Goal: Task Accomplishment & Management: Complete application form

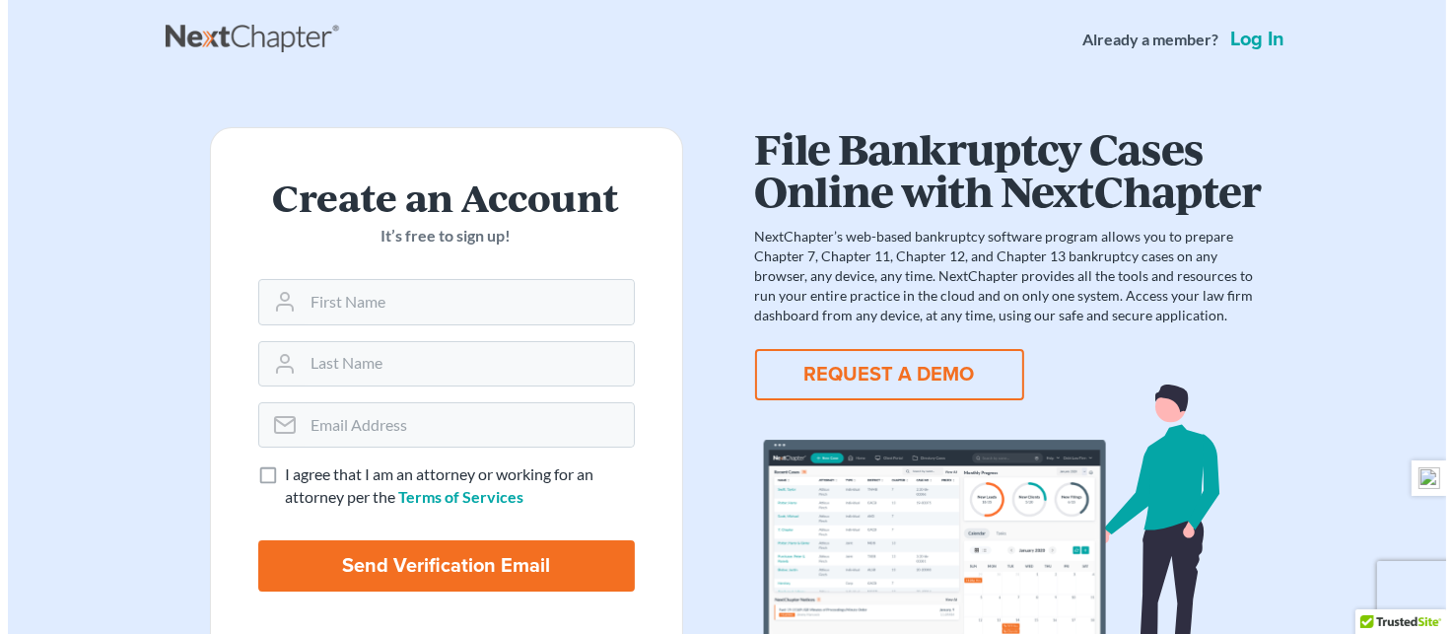
scroll to position [119, 0]
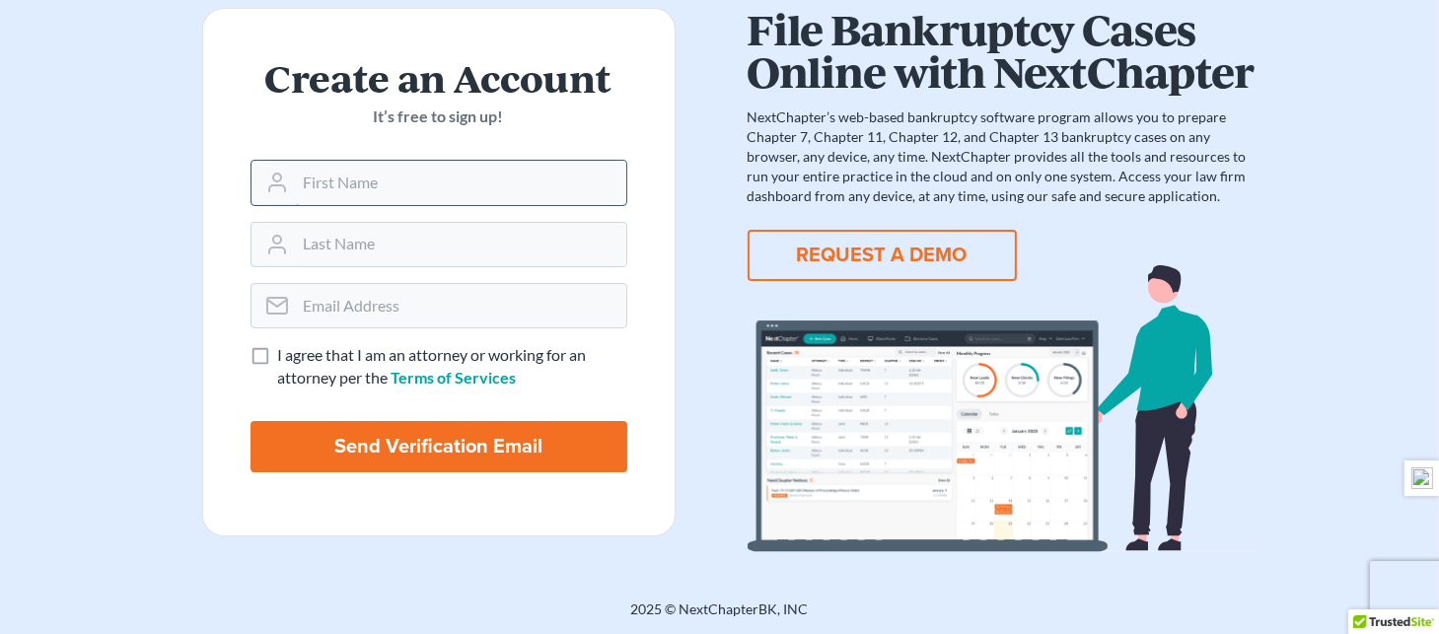
click at [392, 187] on input "text" at bounding box center [461, 182] width 330 height 43
type input "[PERSON_NAME]"
click at [375, 302] on input "email" at bounding box center [461, 305] width 330 height 43
click at [365, 309] on input "email" at bounding box center [461, 305] width 330 height 43
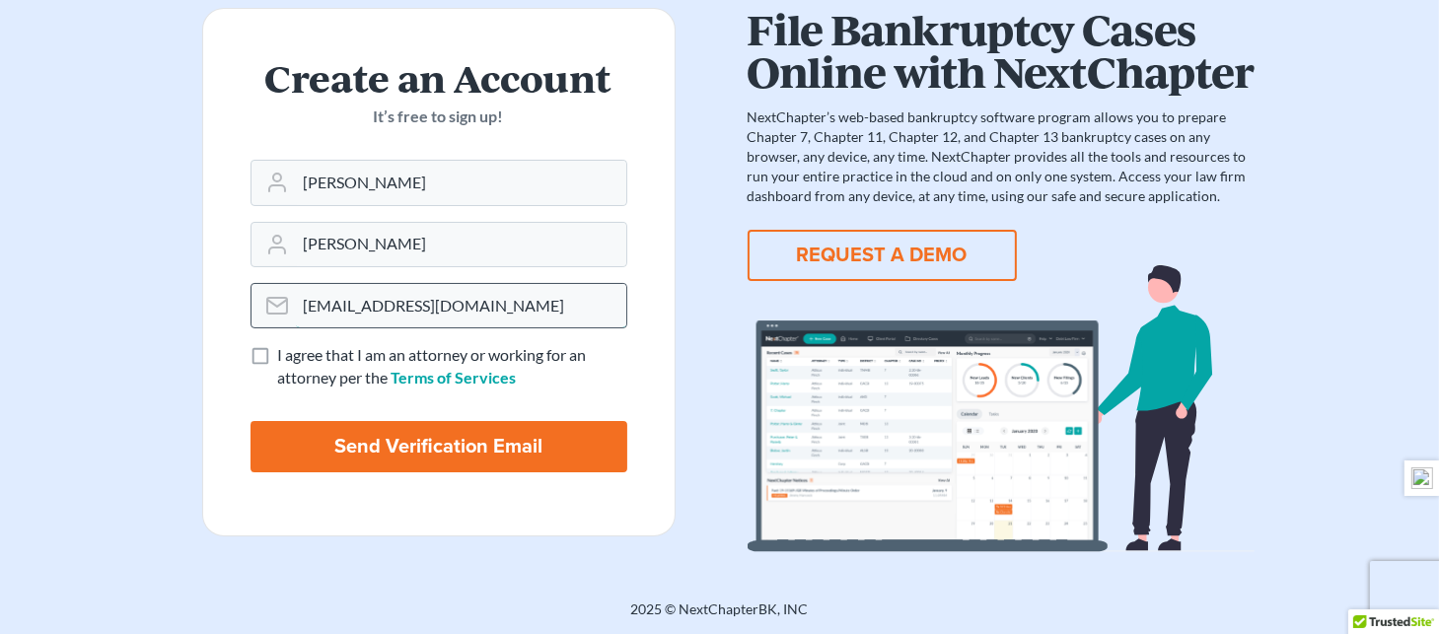
drag, startPoint x: 480, startPoint y: 307, endPoint x: 284, endPoint y: 312, distance: 196.3
click at [280, 318] on div "[EMAIL_ADDRESS][DOMAIN_NAME]" at bounding box center [438, 305] width 377 height 45
type input "[EMAIL_ADDRESS][DOMAIN_NAME]"
click at [886, 255] on button "REQUEST A DEMO" at bounding box center [881, 255] width 269 height 51
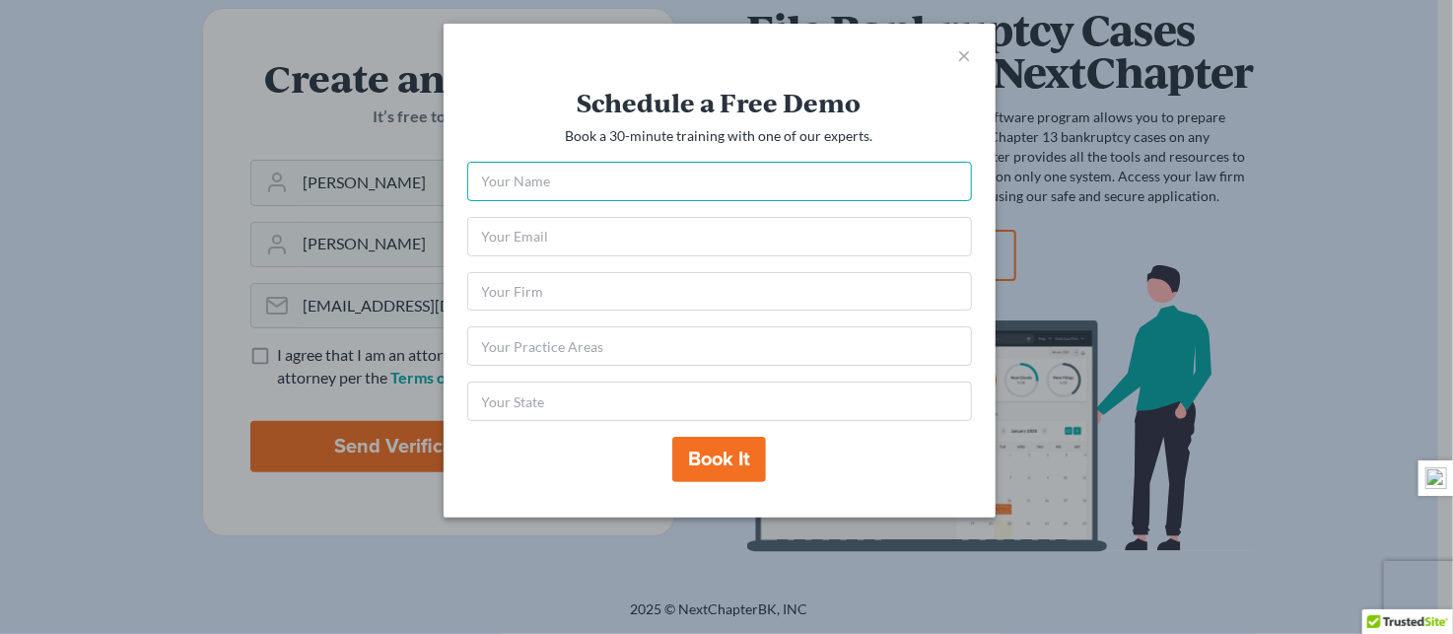
click at [609, 183] on input "text" at bounding box center [719, 181] width 505 height 39
type input "J [PERSON_NAME]"
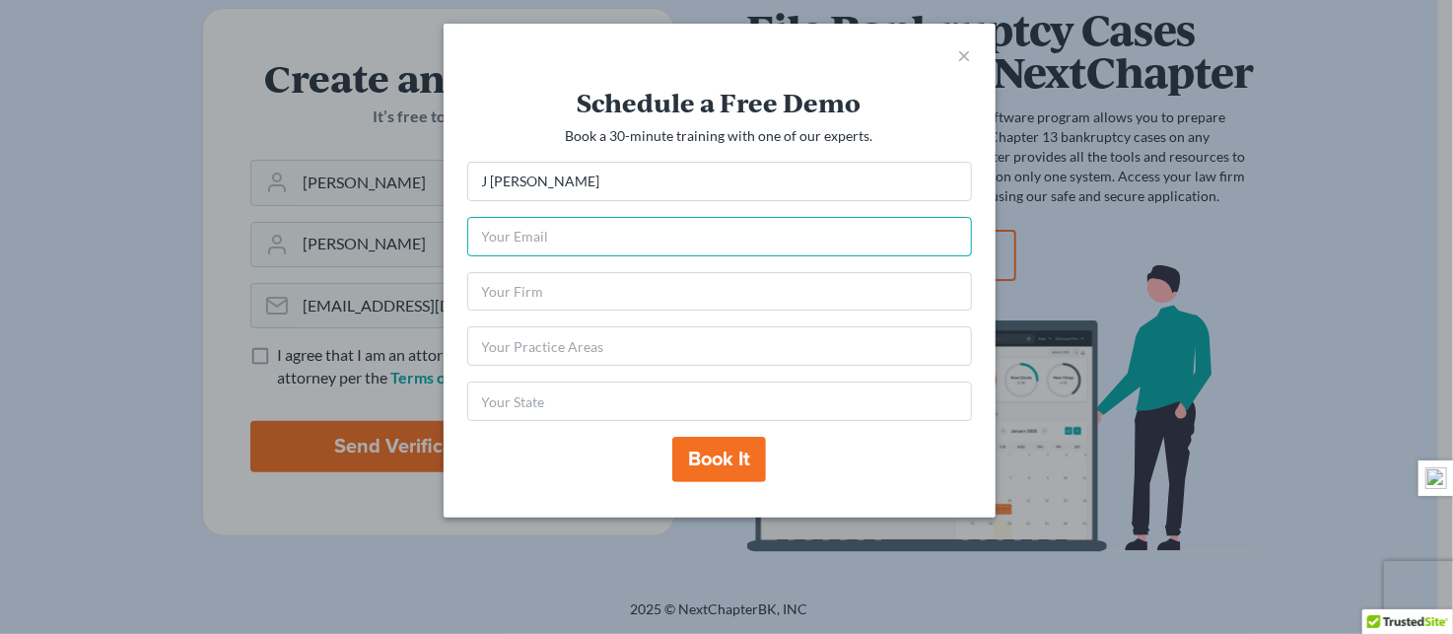
type input "[EMAIL_ADDRESS][DOMAIN_NAME]"
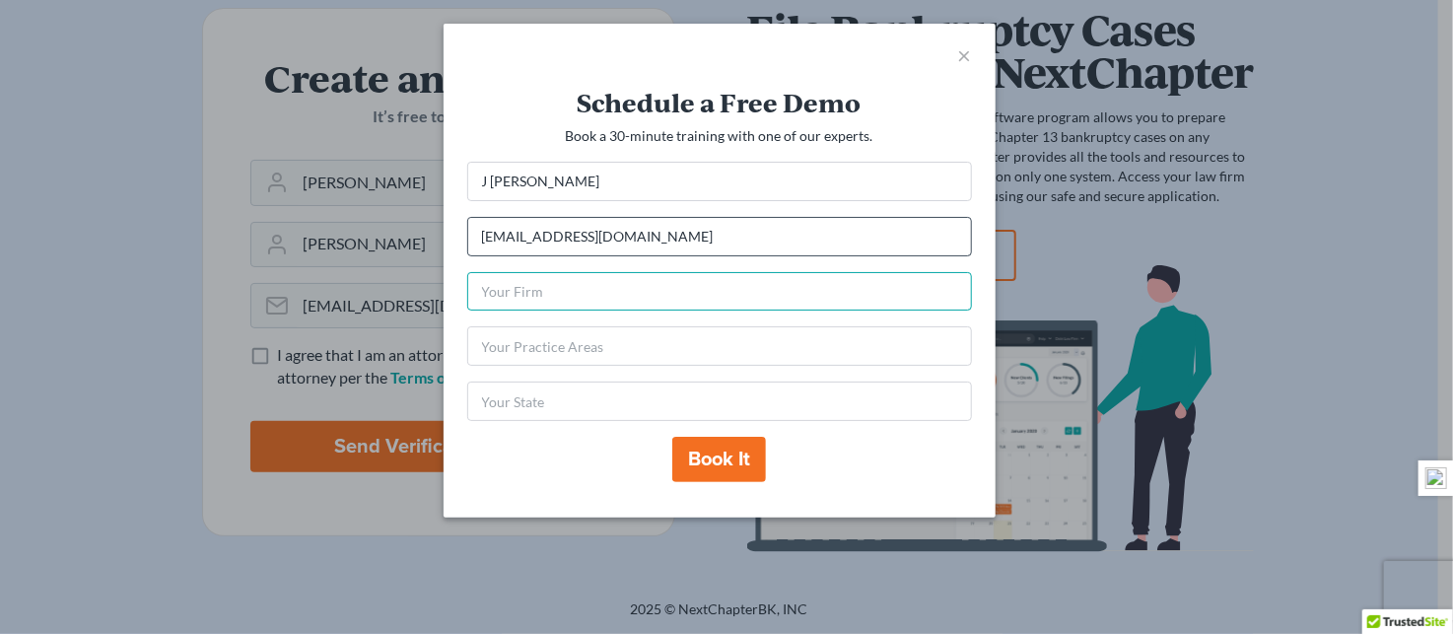
type input "Tax Law Offices, Inc"
type input "IL"
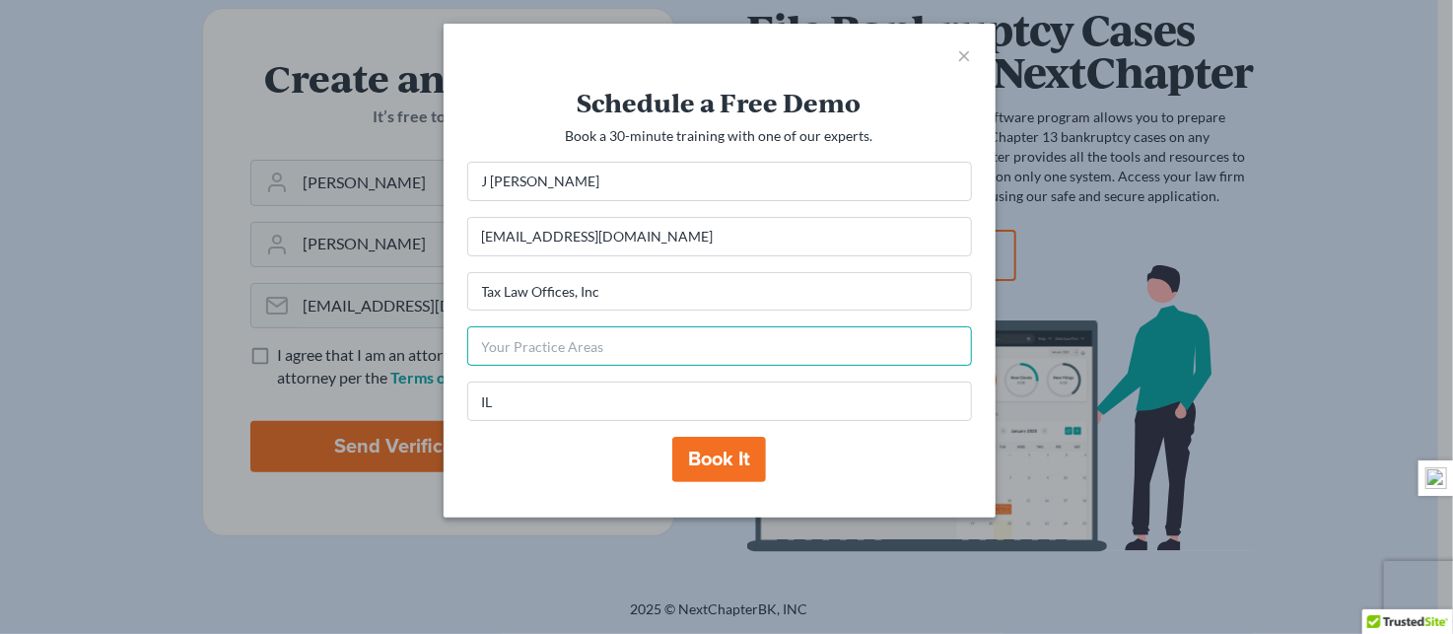
click at [592, 342] on input "text" at bounding box center [719, 345] width 505 height 39
type input "Tax"
click at [727, 464] on button "Book it" at bounding box center [719, 459] width 94 height 45
